Goal: Task Accomplishment & Management: Use online tool/utility

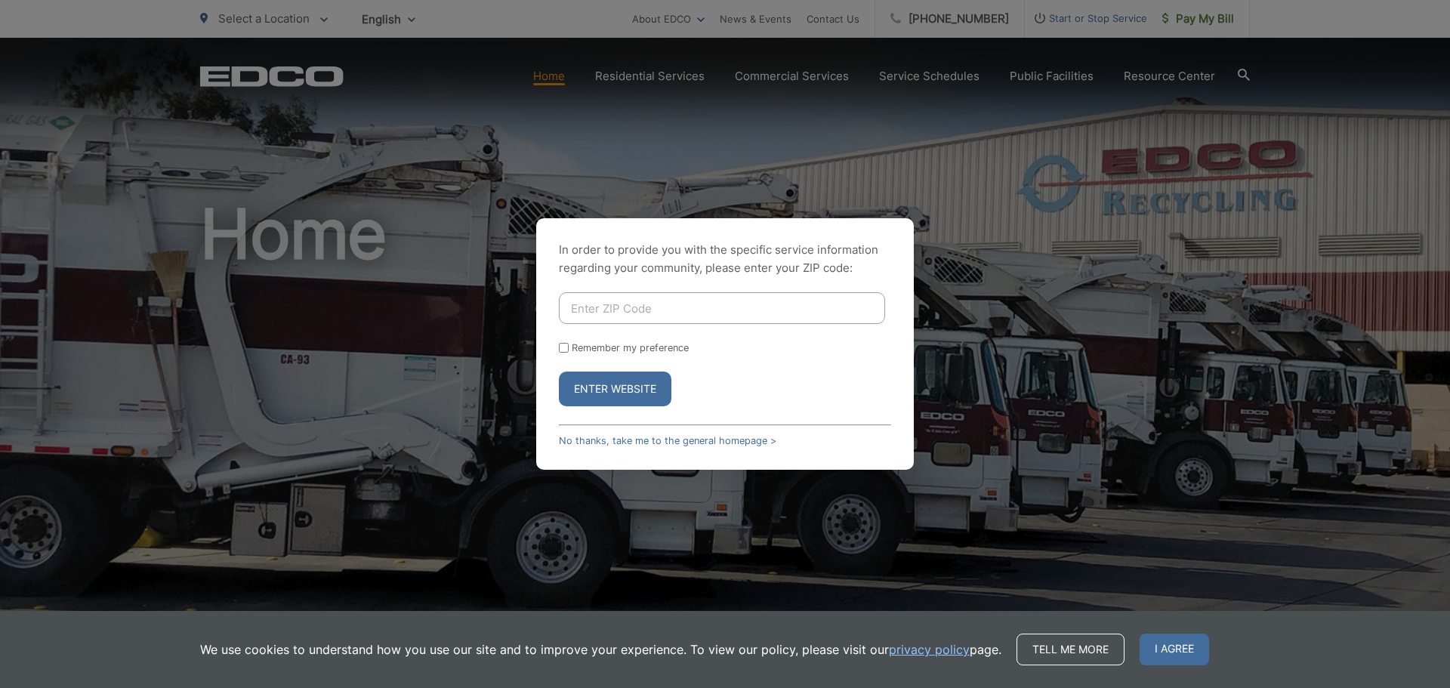
click at [584, 305] on input "Enter ZIP Code" at bounding box center [722, 308] width 326 height 32
type input "91932"
click at [631, 383] on button "Enter Website" at bounding box center [615, 388] width 112 height 35
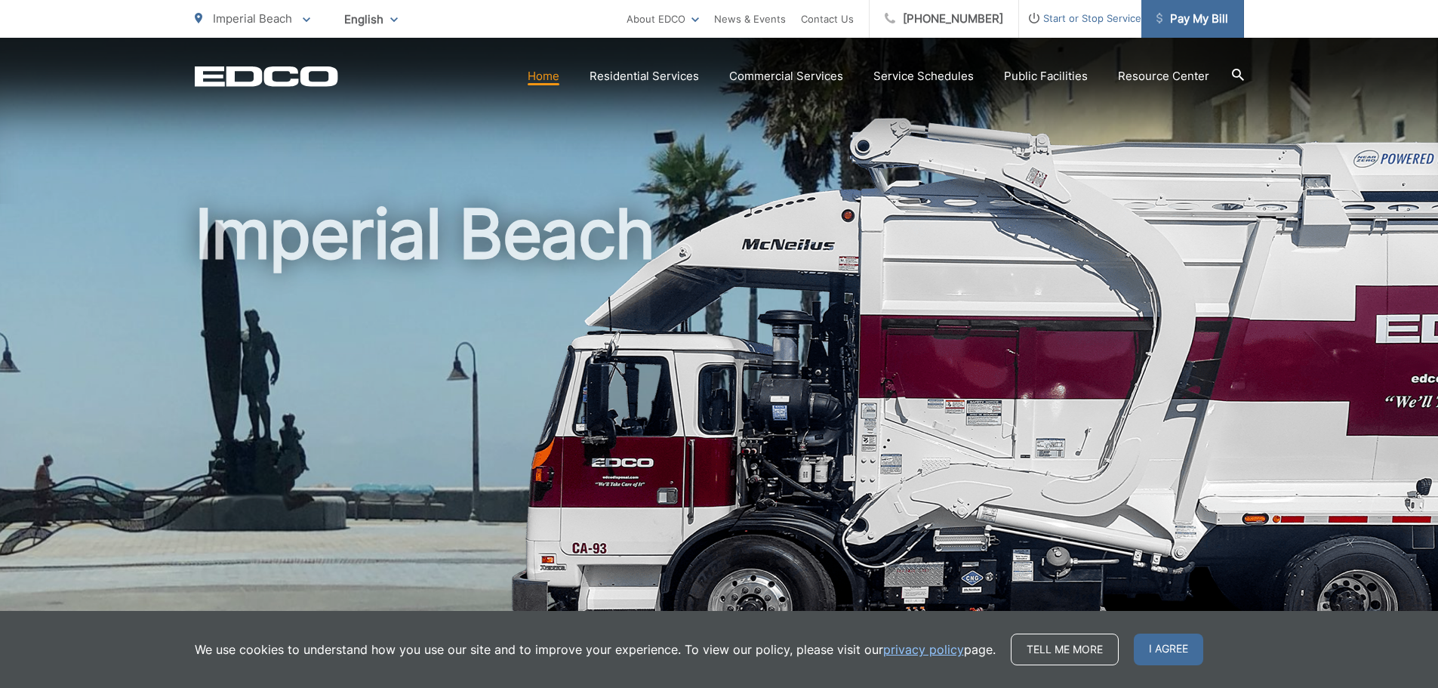
click at [1192, 22] on span "Pay My Bill" at bounding box center [1193, 19] width 72 height 18
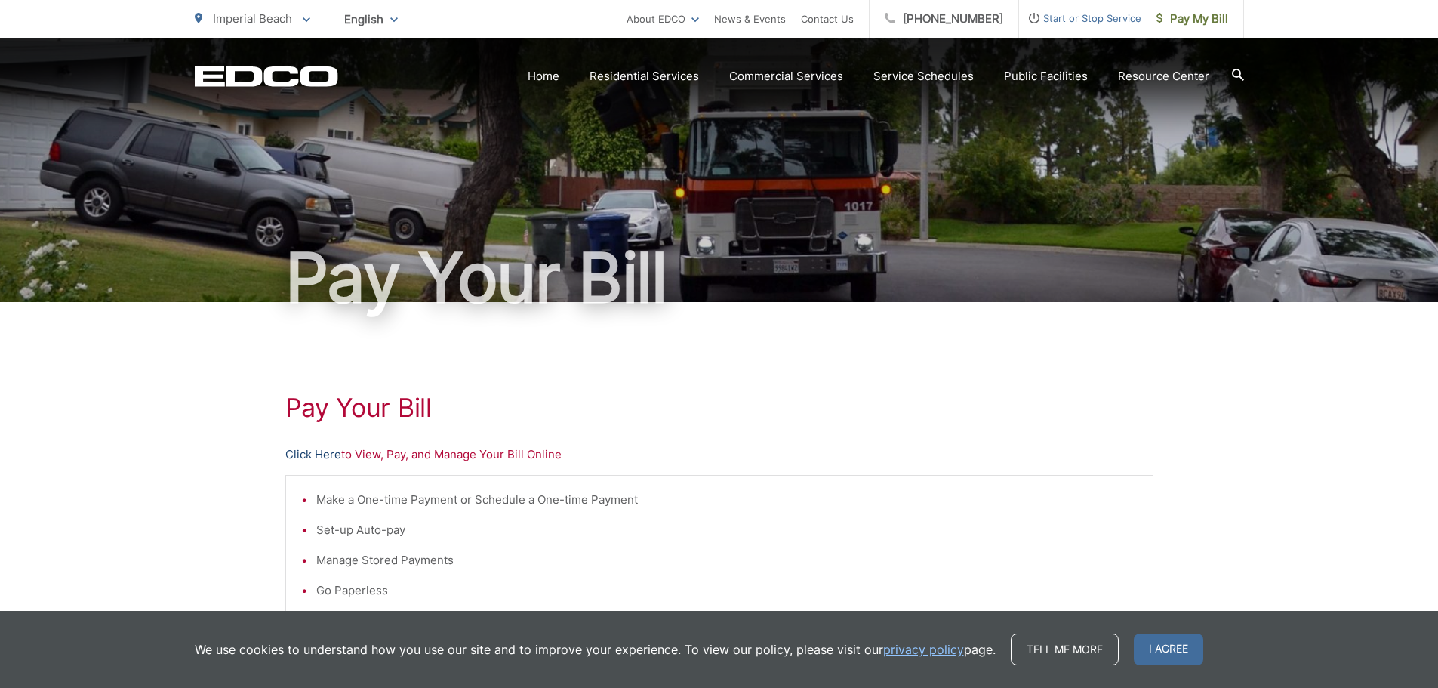
click at [331, 458] on link "Click Here" at bounding box center [313, 454] width 56 height 18
